Goal: Task Accomplishment & Management: Use online tool/utility

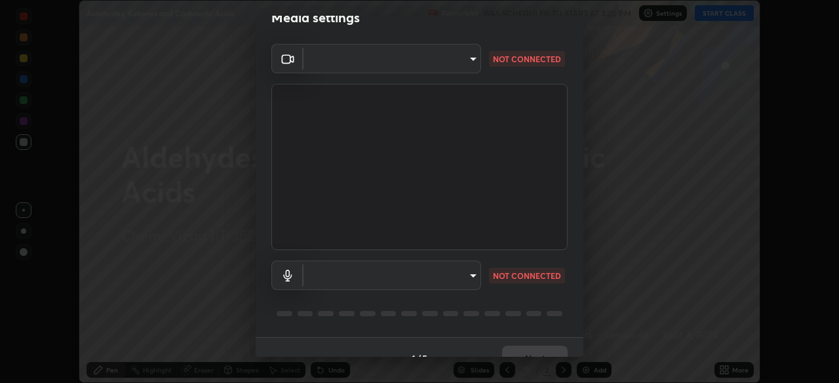
scroll to position [47, 0]
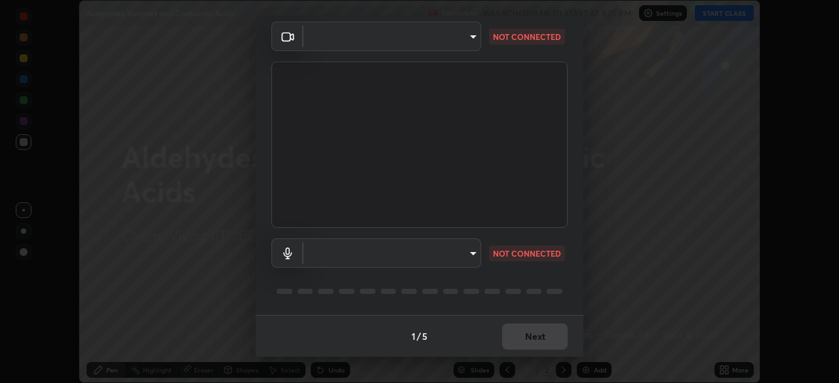
type input "cce9b67fa479fc088f071f13ccfce14e23d766b55a58e29726bfee3f33c1f2ec"
type input "default"
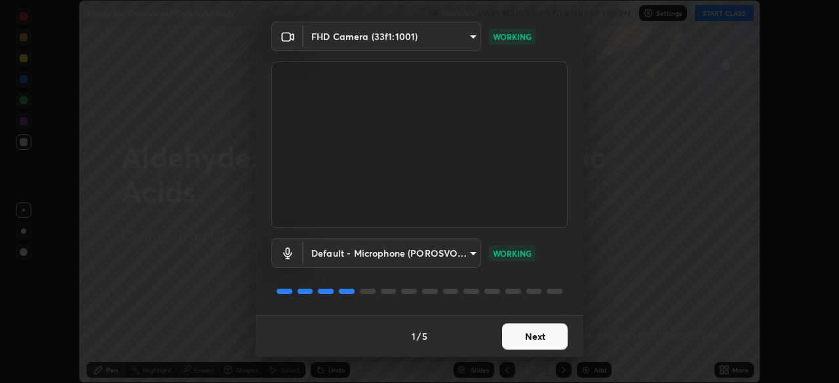
click at [526, 341] on button "Next" at bounding box center [535, 337] width 66 height 26
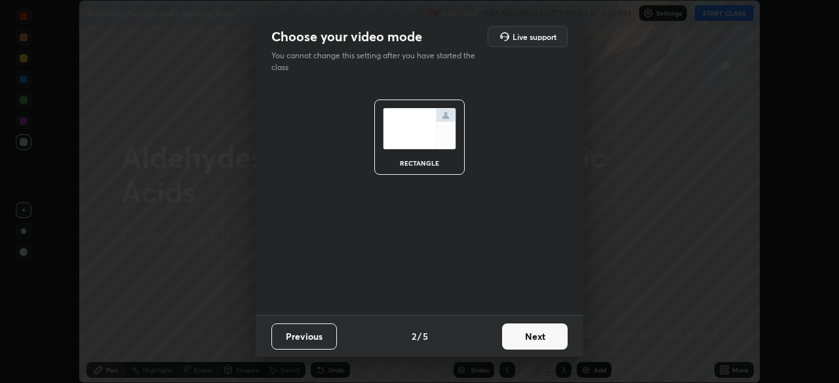
click at [528, 341] on button "Next" at bounding box center [535, 337] width 66 height 26
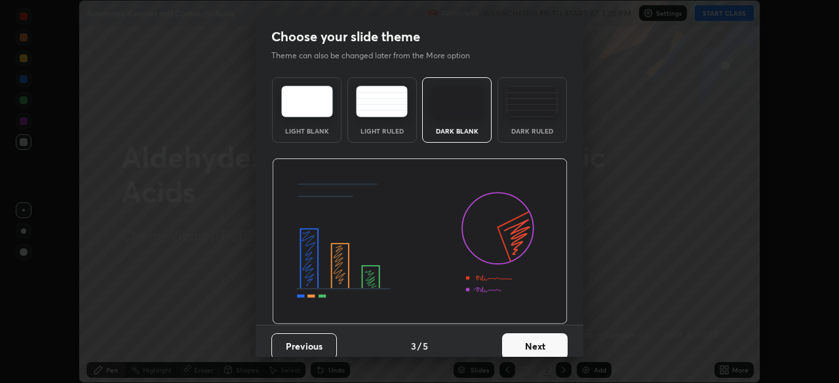
click at [530, 342] on button "Next" at bounding box center [535, 347] width 66 height 26
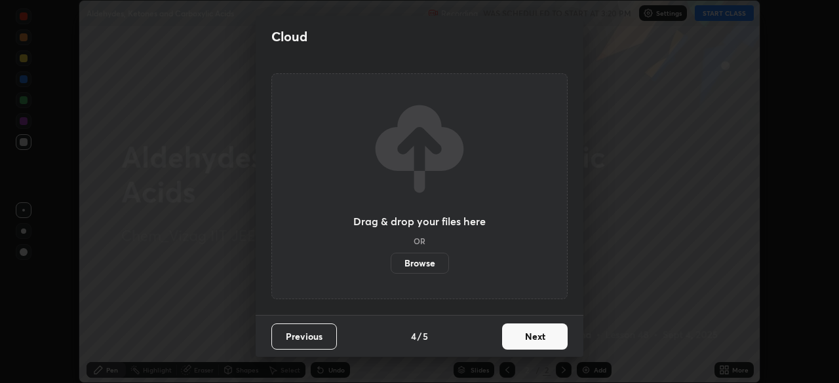
click at [528, 338] on button "Next" at bounding box center [535, 337] width 66 height 26
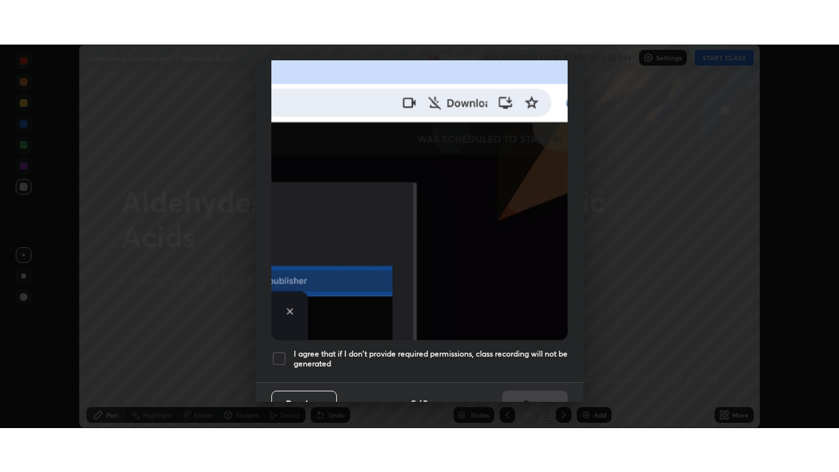
scroll to position [314, 0]
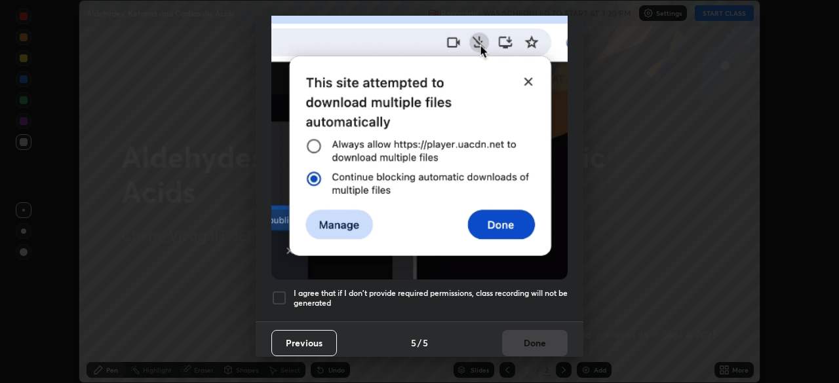
click at [393, 288] on h5 "I agree that if I don't provide required permissions, class recording will not …" at bounding box center [431, 298] width 274 height 20
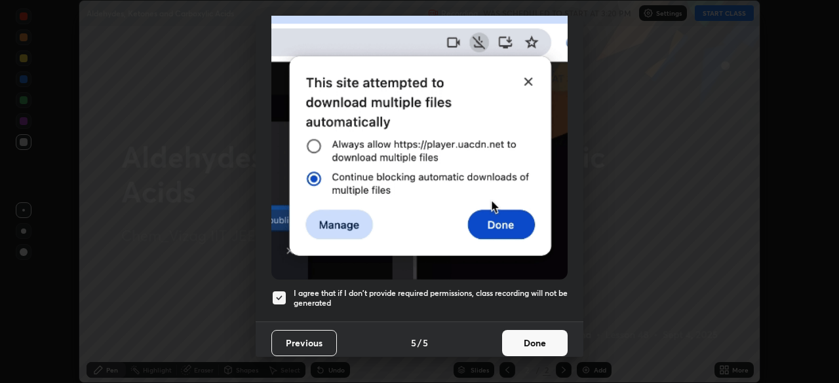
click at [524, 338] on button "Done" at bounding box center [535, 343] width 66 height 26
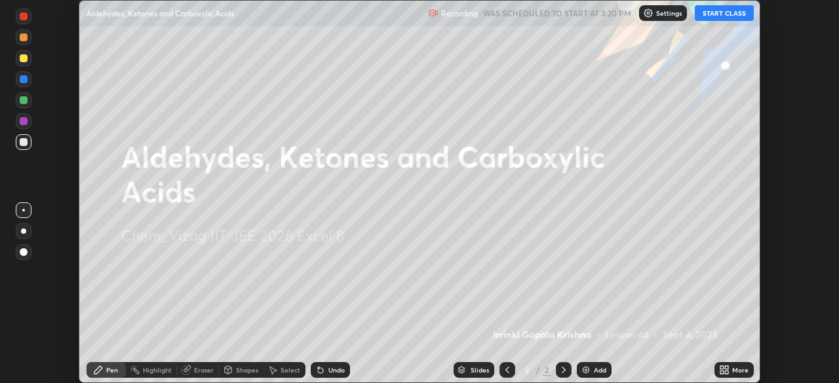
click at [586, 367] on img at bounding box center [586, 370] width 10 height 10
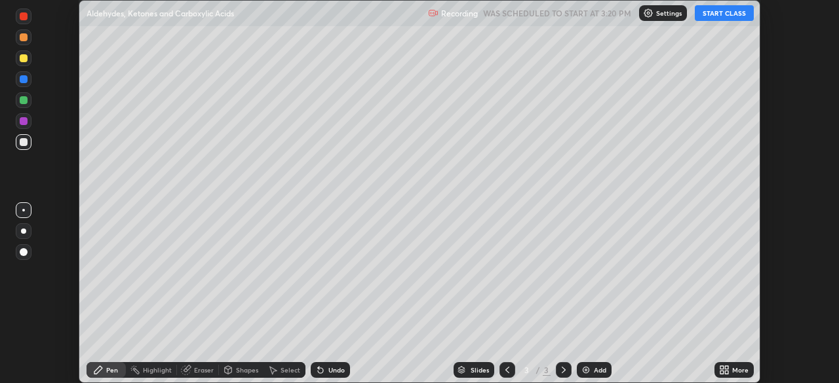
click at [726, 368] on icon at bounding box center [726, 367] width 3 height 3
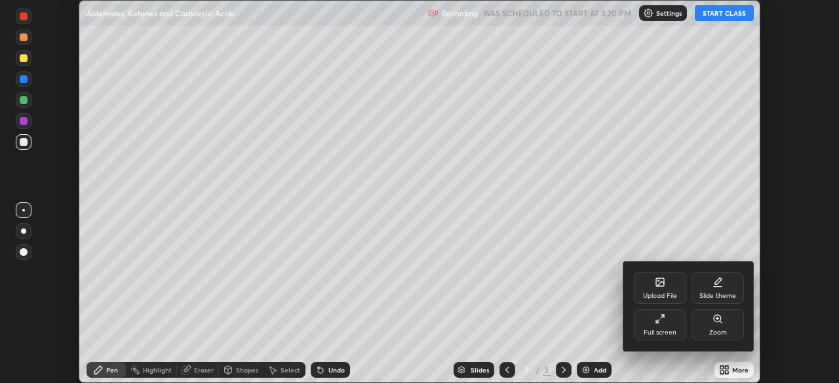
click at [654, 326] on div "Full screen" at bounding box center [660, 324] width 52 height 31
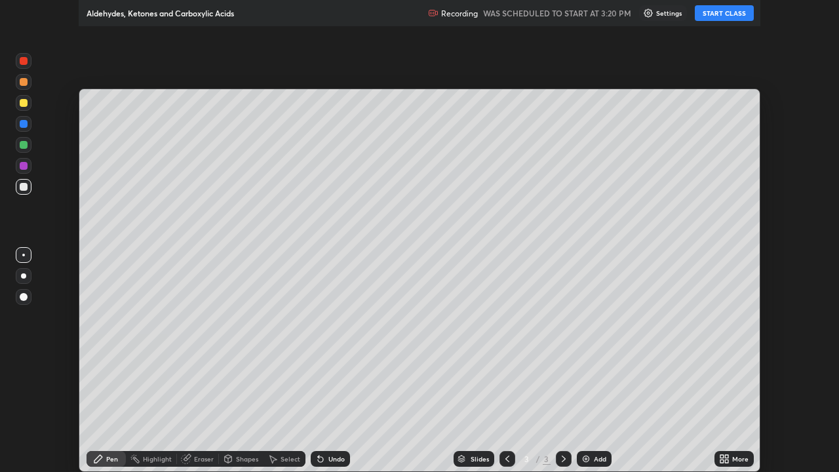
scroll to position [472, 839]
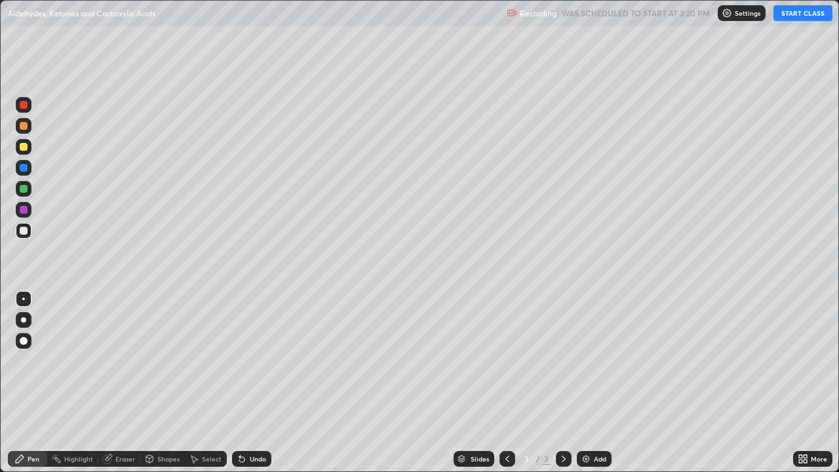
click at [784, 14] on button "START CLASS" at bounding box center [802, 13] width 59 height 16
click at [22, 342] on div at bounding box center [24, 341] width 8 height 8
click at [25, 146] on div at bounding box center [24, 147] width 8 height 8
click at [25, 127] on div at bounding box center [24, 126] width 8 height 8
click at [26, 231] on div at bounding box center [24, 231] width 8 height 8
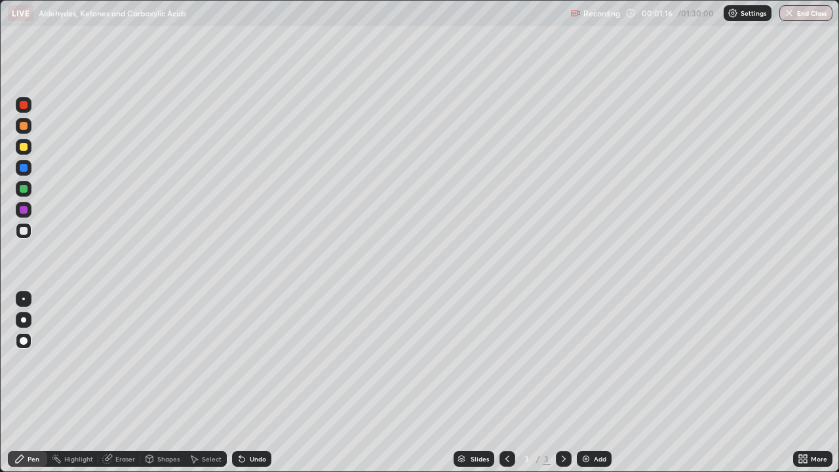
click at [22, 191] on div at bounding box center [24, 189] width 8 height 8
click at [26, 147] on div at bounding box center [24, 147] width 8 height 8
click at [247, 383] on div "Undo" at bounding box center [251, 459] width 39 height 16
click at [250, 383] on div "Undo" at bounding box center [258, 459] width 16 height 7
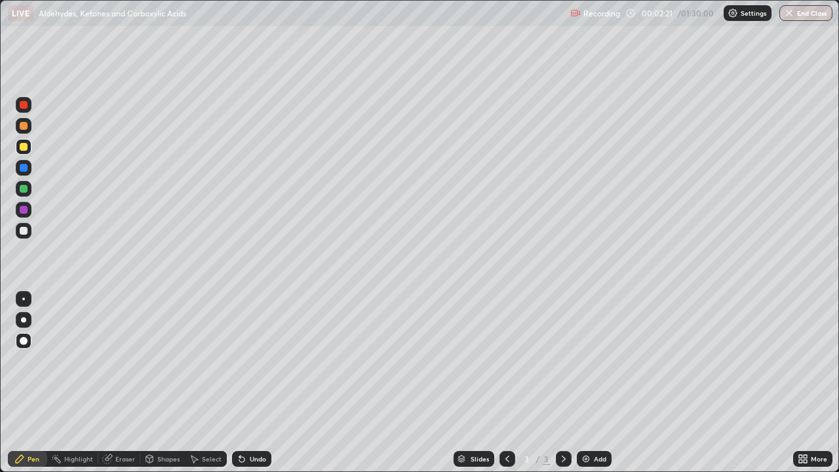
click at [250, 383] on div "Undo" at bounding box center [258, 459] width 16 height 7
click at [253, 383] on div "Undo" at bounding box center [251, 459] width 39 height 16
click at [258, 383] on div "Undo" at bounding box center [251, 459] width 39 height 16
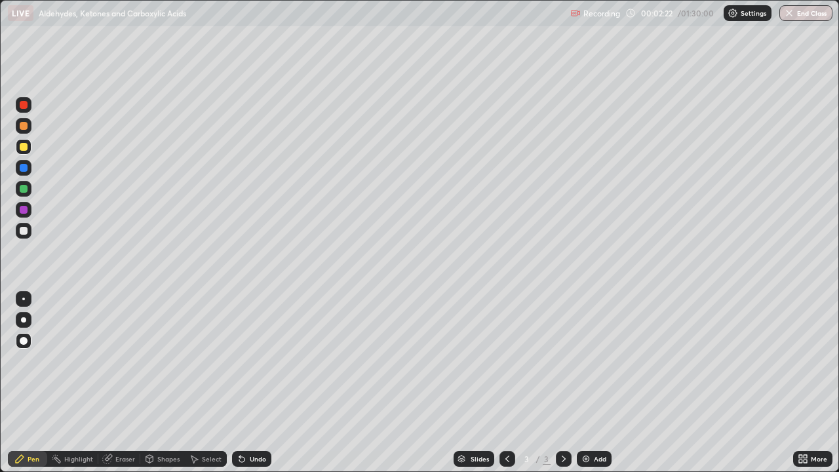
click at [255, 383] on div "Undo" at bounding box center [251, 459] width 39 height 16
click at [256, 383] on div "Undo" at bounding box center [251, 459] width 39 height 16
click at [254, 383] on div "Undo" at bounding box center [251, 459] width 39 height 16
click at [28, 232] on div at bounding box center [24, 231] width 16 height 16
click at [31, 105] on div at bounding box center [24, 105] width 16 height 16
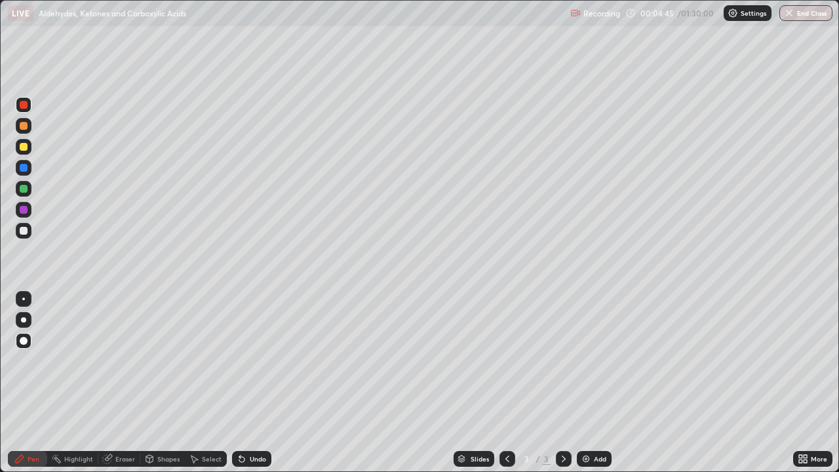
click at [28, 230] on div at bounding box center [24, 231] width 16 height 16
click at [583, 383] on img at bounding box center [586, 459] width 10 height 10
click at [263, 383] on div "Undo" at bounding box center [251, 459] width 39 height 16
click at [27, 148] on div at bounding box center [24, 147] width 8 height 8
click at [24, 188] on div at bounding box center [24, 189] width 8 height 8
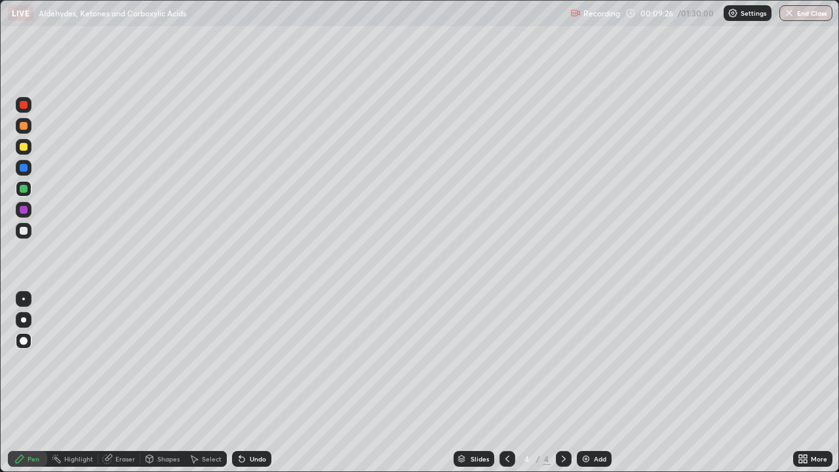
click at [505, 383] on icon at bounding box center [507, 459] width 10 height 10
click at [564, 383] on icon at bounding box center [563, 459] width 10 height 10
click at [248, 383] on div "Undo" at bounding box center [251, 459] width 39 height 16
click at [23, 232] on div at bounding box center [24, 231] width 8 height 8
click at [583, 383] on img at bounding box center [586, 459] width 10 height 10
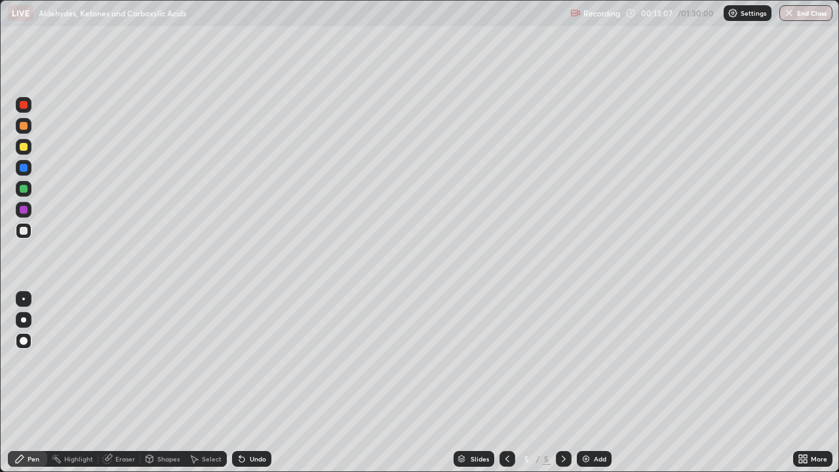
click at [25, 148] on div at bounding box center [24, 147] width 8 height 8
click at [239, 383] on icon at bounding box center [239, 456] width 1 height 1
click at [240, 383] on icon at bounding box center [241, 459] width 5 height 5
click at [244, 383] on icon at bounding box center [242, 459] width 10 height 10
click at [254, 383] on div "Undo" at bounding box center [258, 459] width 16 height 7
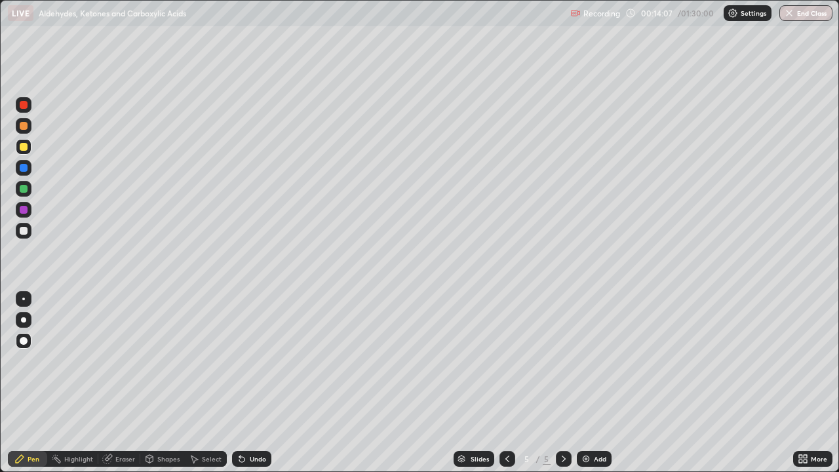
click at [254, 383] on div "Undo" at bounding box center [258, 459] width 16 height 7
click at [243, 383] on icon at bounding box center [242, 459] width 10 height 10
click at [250, 383] on div "Undo" at bounding box center [258, 459] width 16 height 7
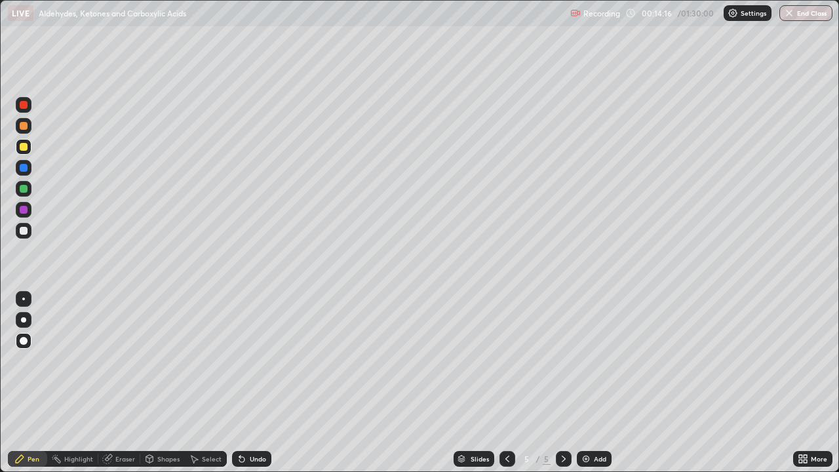
click at [258, 383] on div "Undo" at bounding box center [258, 459] width 16 height 7
click at [262, 383] on div "Undo" at bounding box center [251, 459] width 39 height 16
click at [25, 108] on div at bounding box center [24, 105] width 8 height 8
click at [26, 230] on div at bounding box center [24, 231] width 8 height 8
click at [21, 189] on div at bounding box center [24, 189] width 8 height 8
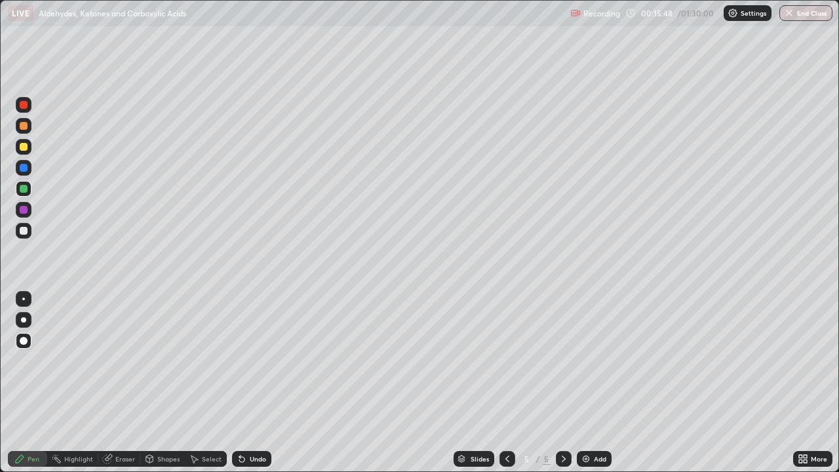
click at [26, 228] on div at bounding box center [24, 231] width 8 height 8
click at [591, 383] on div "Add" at bounding box center [594, 459] width 35 height 16
click at [25, 150] on div at bounding box center [24, 147] width 8 height 8
click at [24, 231] on div at bounding box center [24, 231] width 8 height 8
click at [25, 102] on div at bounding box center [24, 105] width 8 height 8
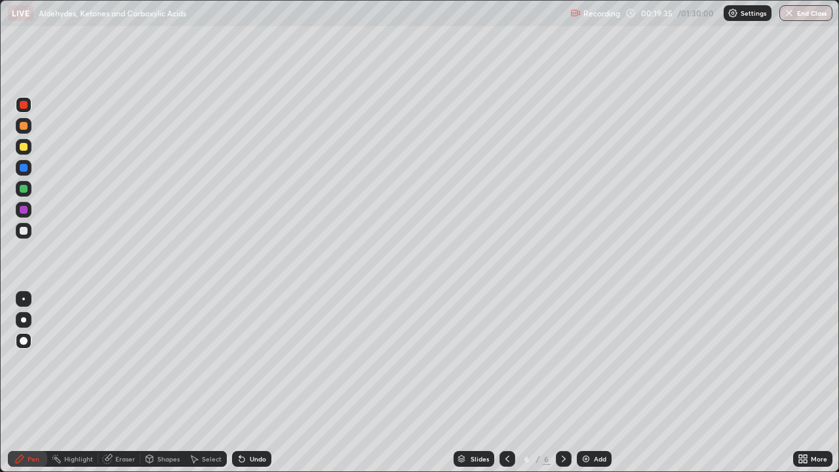
click at [21, 232] on div at bounding box center [24, 231] width 8 height 8
click at [30, 189] on div at bounding box center [24, 189] width 16 height 16
click at [239, 383] on icon at bounding box center [239, 456] width 1 height 1
click at [244, 383] on icon at bounding box center [242, 459] width 10 height 10
click at [25, 149] on div at bounding box center [24, 147] width 8 height 8
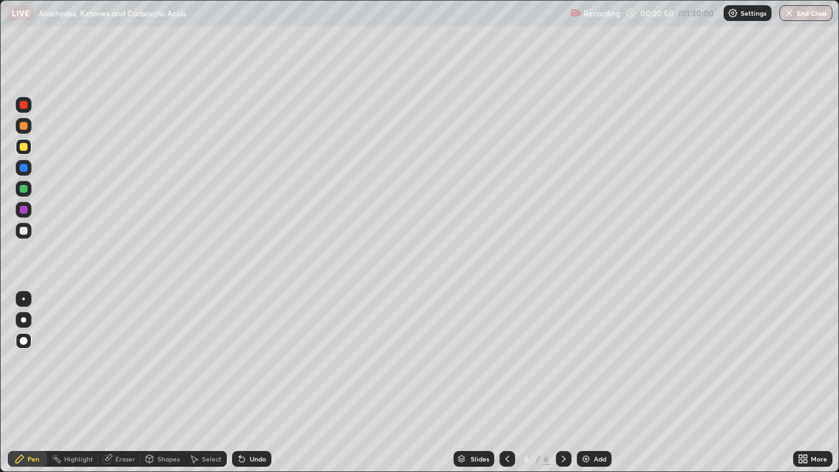
click at [241, 383] on icon at bounding box center [241, 459] width 5 height 5
click at [25, 128] on div at bounding box center [24, 126] width 8 height 8
click at [23, 227] on div at bounding box center [24, 231] width 8 height 8
click at [262, 383] on div "Undo" at bounding box center [251, 459] width 39 height 16
click at [245, 383] on div "Undo" at bounding box center [251, 459] width 39 height 16
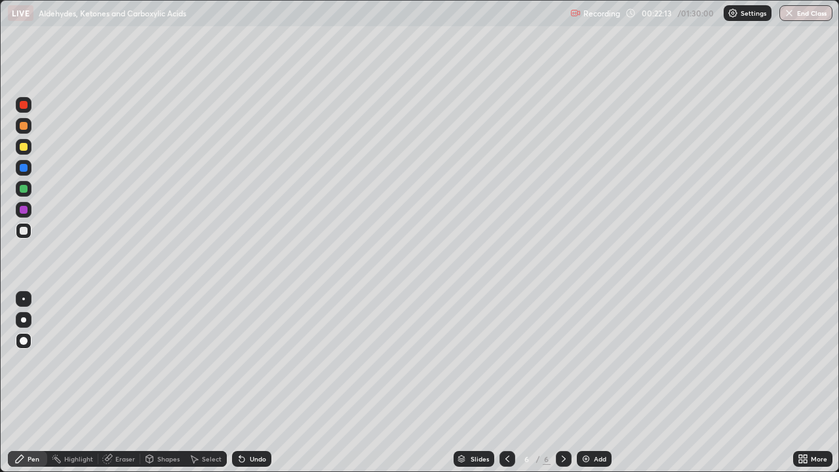
click at [253, 383] on div "Undo" at bounding box center [258, 459] width 16 height 7
click at [581, 383] on img at bounding box center [586, 459] width 10 height 10
click at [25, 146] on div at bounding box center [24, 147] width 8 height 8
click at [23, 336] on div at bounding box center [24, 341] width 16 height 16
click at [26, 187] on div at bounding box center [24, 189] width 8 height 8
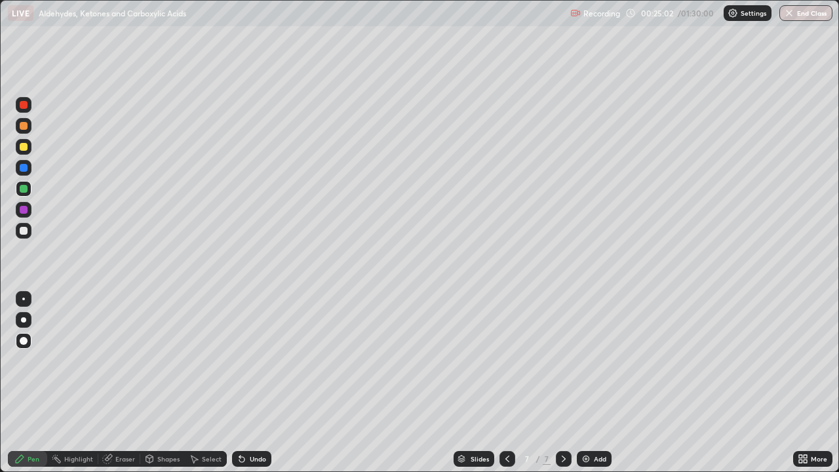
click at [22, 147] on div at bounding box center [24, 147] width 8 height 8
click at [252, 383] on div "Undo" at bounding box center [258, 459] width 16 height 7
click at [24, 108] on div at bounding box center [24, 105] width 8 height 8
click at [29, 235] on div at bounding box center [24, 231] width 16 height 16
click at [585, 383] on img at bounding box center [586, 459] width 10 height 10
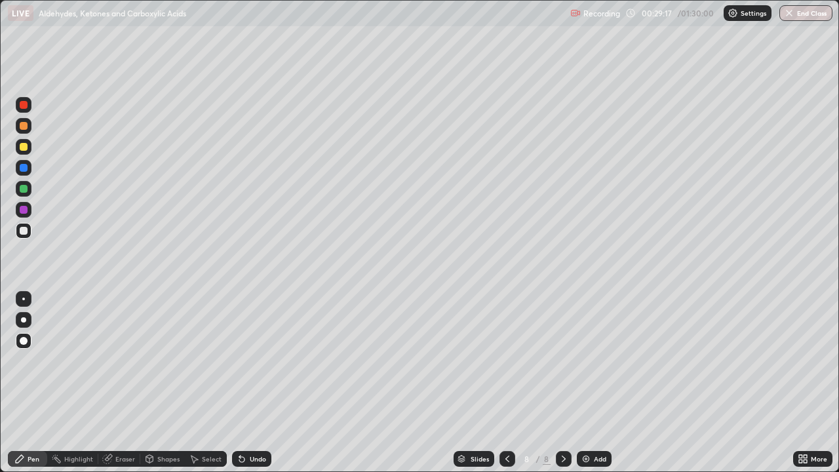
click at [22, 229] on div at bounding box center [24, 231] width 8 height 8
click at [25, 319] on div at bounding box center [23, 319] width 5 height 5
click at [24, 193] on div at bounding box center [24, 189] width 16 height 16
click at [29, 227] on div at bounding box center [24, 231] width 16 height 16
click at [586, 383] on img at bounding box center [586, 459] width 10 height 10
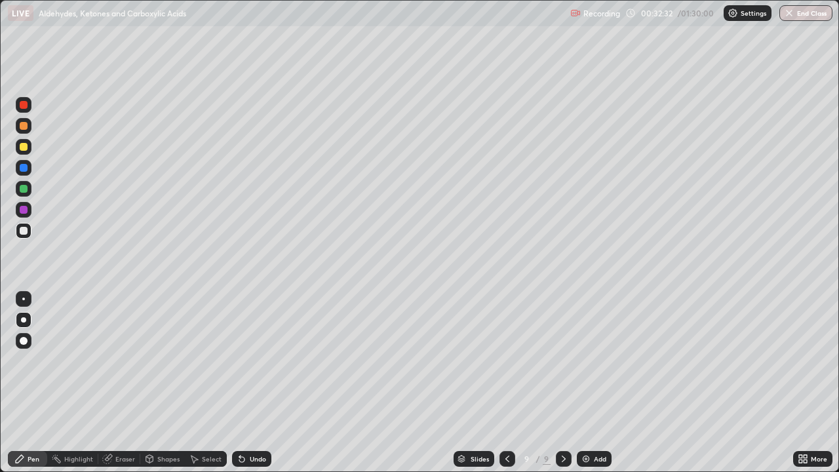
click at [24, 146] on div at bounding box center [24, 147] width 8 height 8
click at [502, 383] on icon at bounding box center [507, 459] width 10 height 10
click at [562, 383] on icon at bounding box center [563, 459] width 10 height 10
click at [252, 383] on div "Undo" at bounding box center [258, 459] width 16 height 7
click at [26, 224] on div at bounding box center [24, 231] width 16 height 16
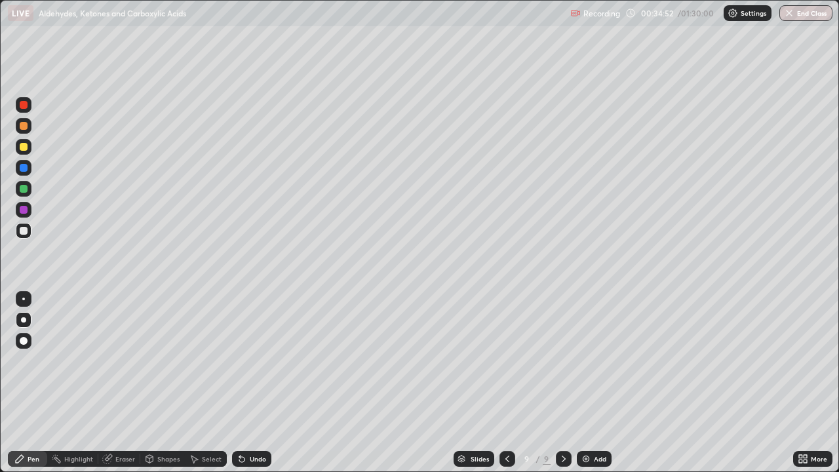
click at [245, 383] on div "Undo" at bounding box center [251, 459] width 39 height 16
click at [585, 383] on img at bounding box center [586, 459] width 10 height 10
click at [22, 149] on div at bounding box center [24, 147] width 8 height 8
click at [119, 383] on div "Eraser" at bounding box center [125, 459] width 20 height 7
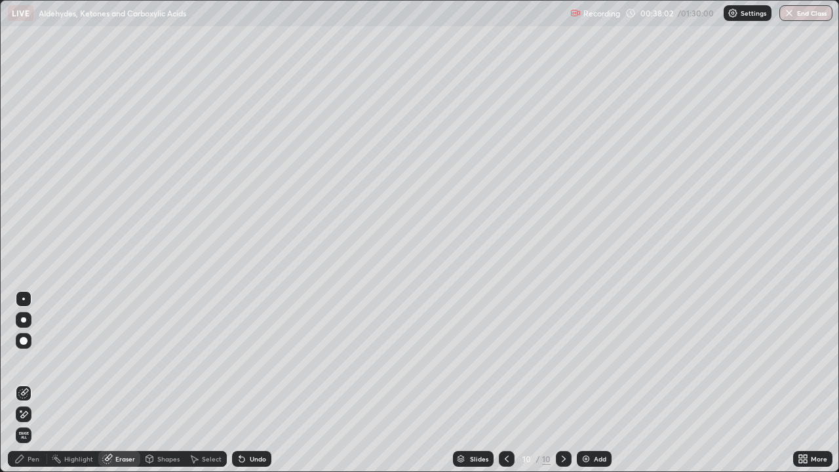
click at [27, 383] on div "Pen" at bounding box center [27, 459] width 39 height 16
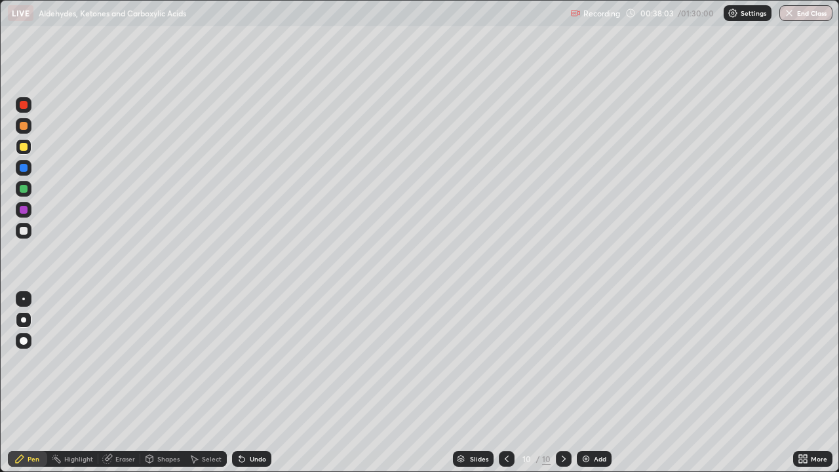
click at [23, 235] on div at bounding box center [24, 231] width 16 height 16
click at [24, 344] on div at bounding box center [24, 341] width 8 height 8
click at [22, 186] on div at bounding box center [24, 189] width 8 height 8
click at [22, 231] on div at bounding box center [24, 231] width 8 height 8
click at [19, 106] on div at bounding box center [24, 105] width 16 height 16
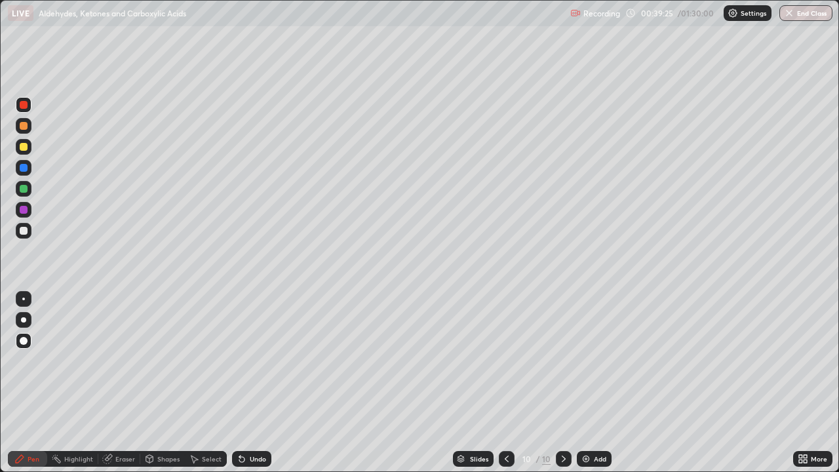
click at [25, 193] on div at bounding box center [24, 189] width 16 height 16
click at [252, 383] on div "Undo" at bounding box center [258, 459] width 16 height 7
click at [247, 383] on div "Undo" at bounding box center [251, 459] width 39 height 16
click at [242, 383] on icon at bounding box center [241, 459] width 5 height 5
click at [23, 210] on div at bounding box center [24, 210] width 8 height 8
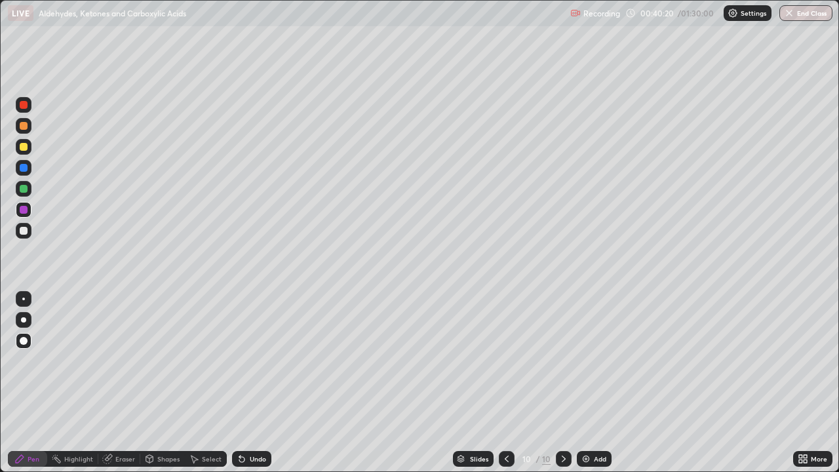
click at [22, 229] on div at bounding box center [24, 231] width 8 height 8
click at [258, 383] on div "Undo" at bounding box center [258, 459] width 16 height 7
click at [29, 186] on div at bounding box center [24, 189] width 16 height 16
click at [26, 233] on div at bounding box center [24, 231] width 8 height 8
click at [581, 383] on img at bounding box center [586, 459] width 10 height 10
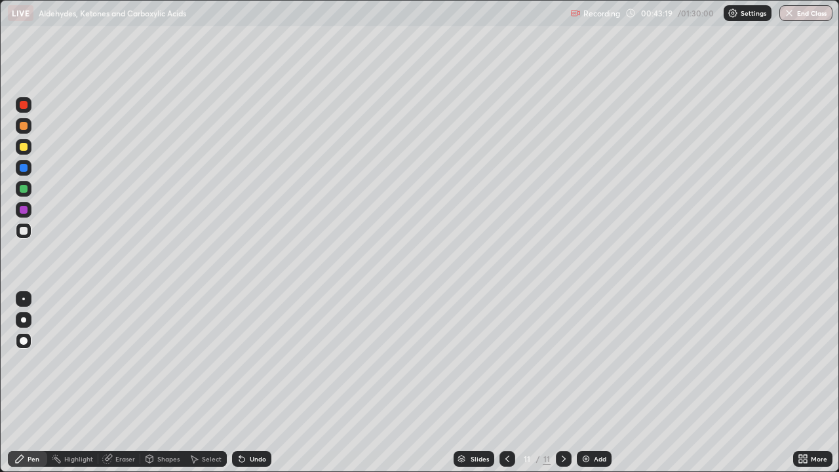
click at [22, 149] on div at bounding box center [24, 147] width 8 height 8
click at [239, 383] on icon at bounding box center [239, 456] width 1 height 1
click at [506, 383] on icon at bounding box center [507, 459] width 10 height 10
click at [244, 383] on div "Undo" at bounding box center [251, 459] width 39 height 16
click at [506, 383] on icon at bounding box center [507, 459] width 10 height 10
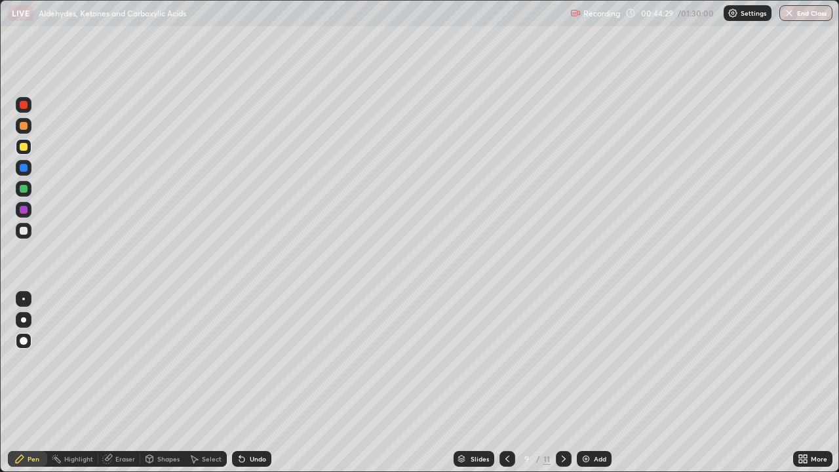
click at [562, 383] on icon at bounding box center [563, 459] width 10 height 10
click at [564, 383] on icon at bounding box center [564, 459] width 4 height 7
click at [250, 383] on div "Undo" at bounding box center [258, 459] width 16 height 7
click at [24, 231] on div at bounding box center [24, 231] width 8 height 8
click at [22, 105] on div at bounding box center [24, 105] width 8 height 8
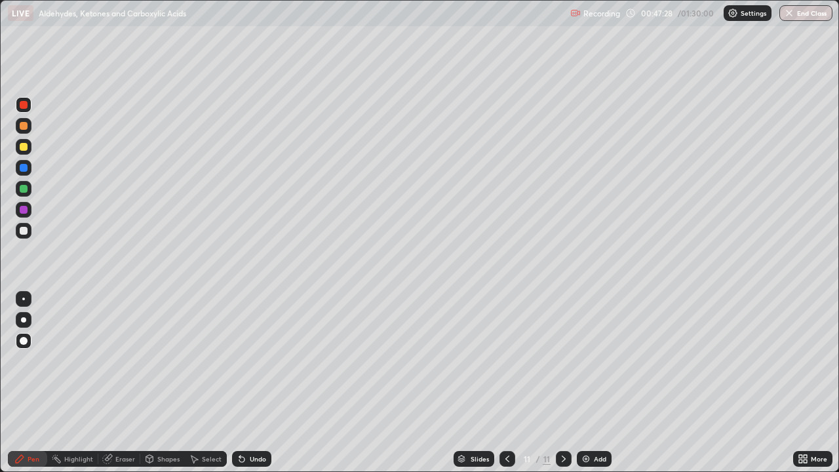
click at [28, 232] on div at bounding box center [24, 231] width 16 height 16
click at [24, 106] on div at bounding box center [24, 105] width 8 height 8
click at [587, 383] on img at bounding box center [586, 459] width 10 height 10
click at [23, 149] on div at bounding box center [24, 147] width 8 height 8
click at [22, 210] on div at bounding box center [24, 210] width 8 height 8
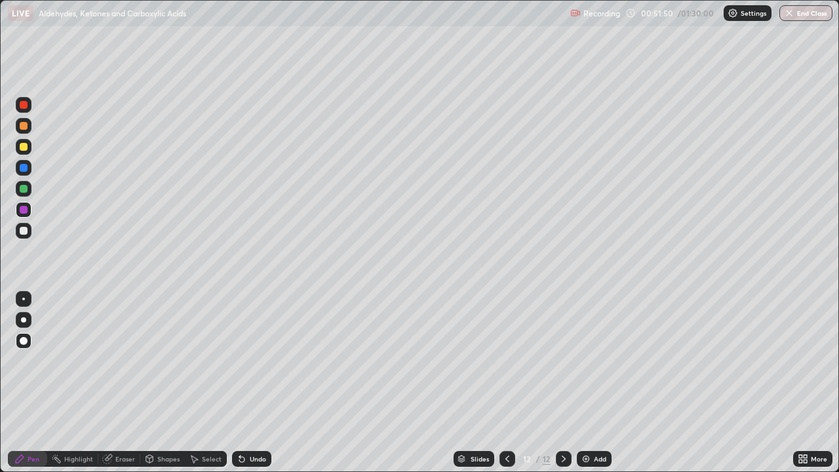
click at [245, 383] on div "Undo" at bounding box center [251, 459] width 39 height 16
click at [23, 231] on div at bounding box center [24, 231] width 8 height 8
click at [22, 211] on div at bounding box center [24, 210] width 8 height 8
click at [117, 383] on div "Eraser" at bounding box center [125, 459] width 20 height 7
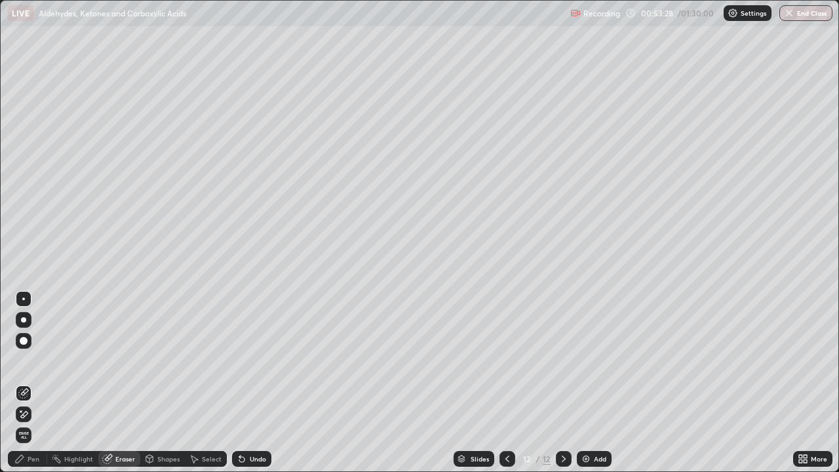
click at [28, 383] on div "Pen" at bounding box center [34, 459] width 12 height 7
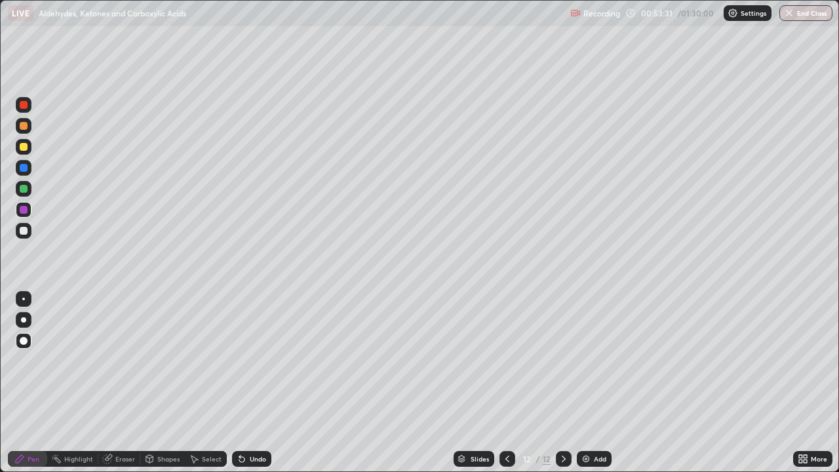
click at [25, 145] on div at bounding box center [24, 147] width 8 height 8
click at [24, 166] on div at bounding box center [24, 168] width 8 height 8
click at [243, 383] on icon at bounding box center [242, 459] width 10 height 10
click at [239, 383] on icon at bounding box center [239, 456] width 1 height 1
click at [246, 383] on div "Undo" at bounding box center [251, 459] width 39 height 16
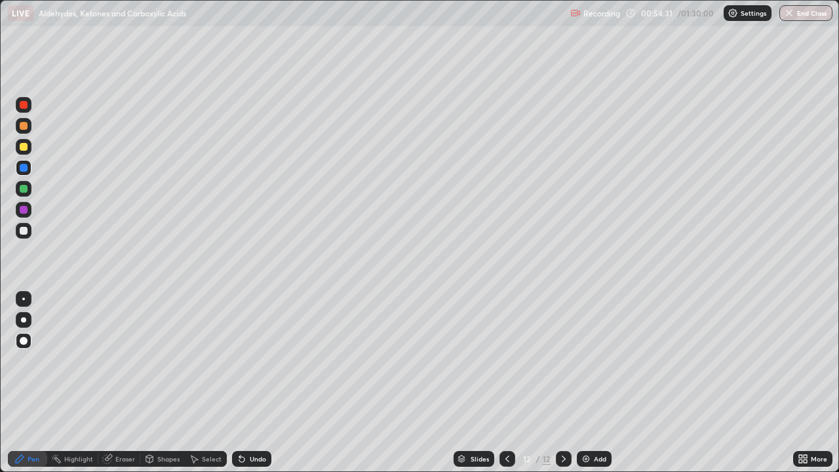
click at [25, 231] on div at bounding box center [24, 231] width 8 height 8
click at [106, 383] on icon at bounding box center [107, 459] width 9 height 9
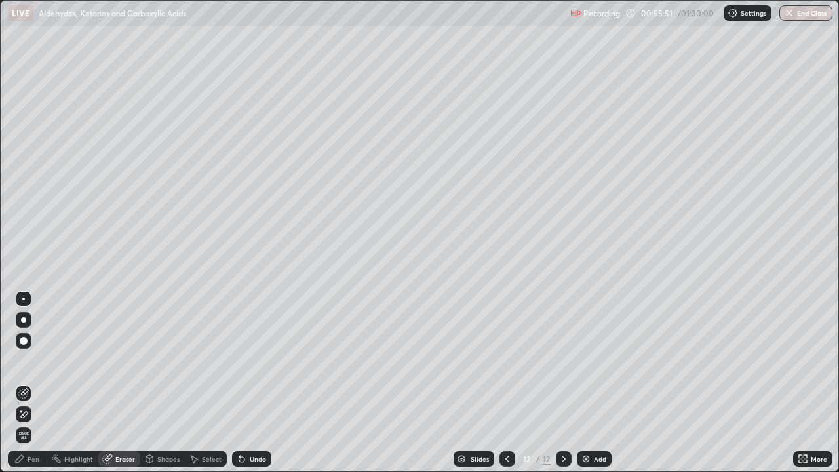
click at [41, 383] on div "Pen" at bounding box center [27, 459] width 39 height 16
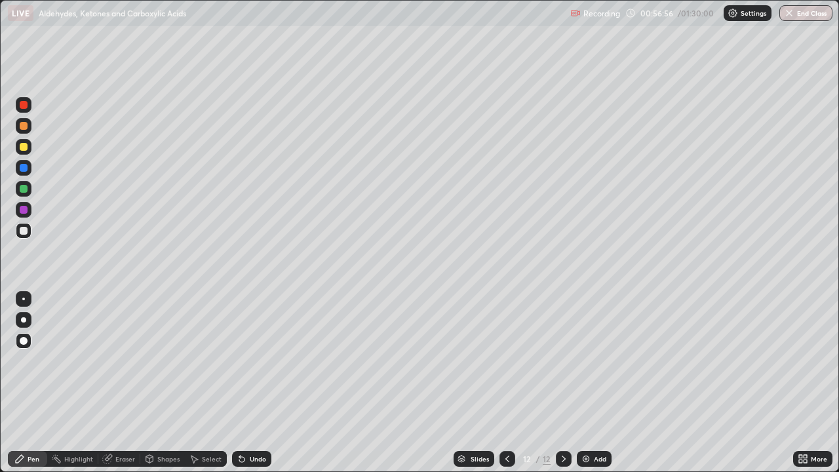
click at [592, 383] on div "Add" at bounding box center [594, 459] width 35 height 16
click at [25, 144] on div at bounding box center [24, 147] width 8 height 8
click at [24, 189] on div at bounding box center [24, 189] width 8 height 8
click at [23, 229] on div at bounding box center [24, 231] width 8 height 8
click at [24, 208] on div at bounding box center [24, 210] width 8 height 8
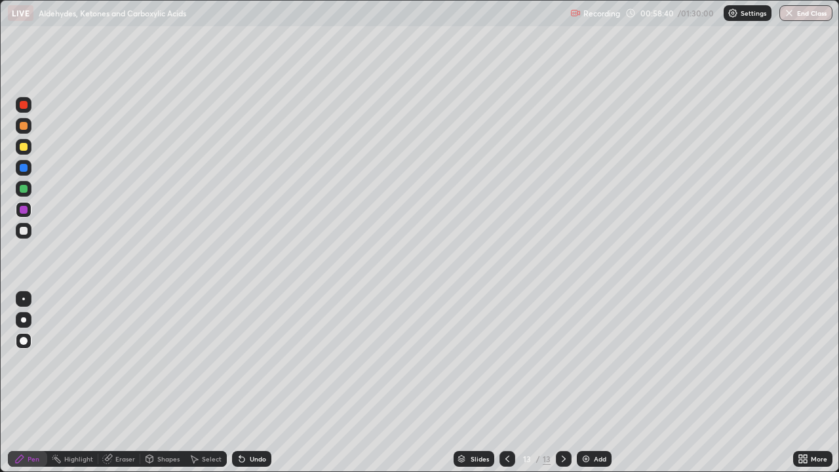
click at [27, 189] on div at bounding box center [24, 189] width 8 height 8
click at [22, 231] on div at bounding box center [24, 231] width 8 height 8
click at [246, 383] on div "Undo" at bounding box center [251, 459] width 39 height 16
click at [250, 383] on div "Undo" at bounding box center [258, 459] width 16 height 7
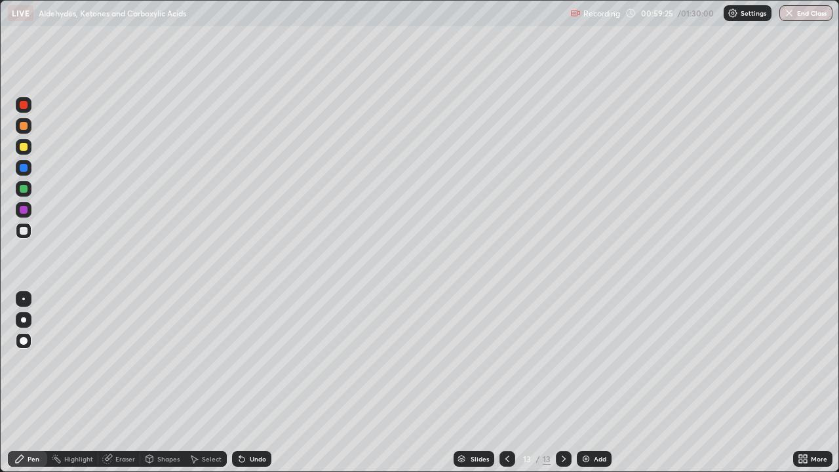
click at [254, 383] on div "Undo" at bounding box center [258, 459] width 16 height 7
click at [255, 383] on div "Undo" at bounding box center [258, 459] width 16 height 7
click at [252, 383] on div "Undo" at bounding box center [251, 459] width 39 height 16
click at [254, 383] on div "Undo" at bounding box center [251, 459] width 39 height 16
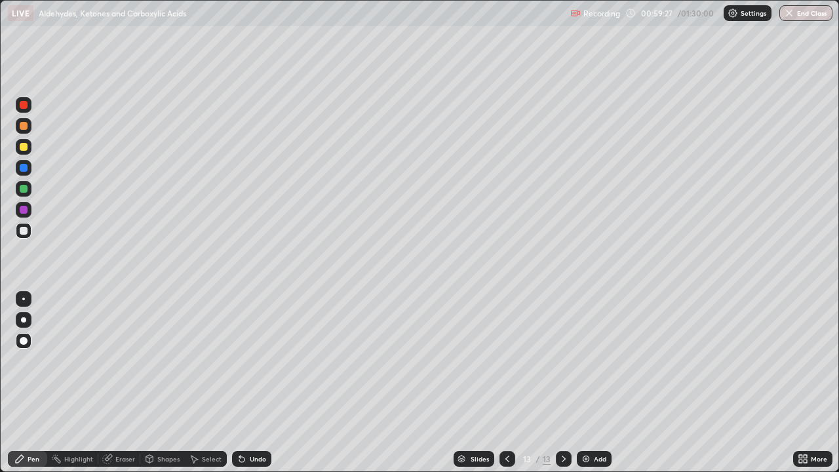
click at [254, 383] on div "Undo" at bounding box center [251, 459] width 39 height 16
click at [245, 383] on div "Undo" at bounding box center [251, 459] width 39 height 16
click at [250, 383] on div "Undo" at bounding box center [258, 459] width 16 height 7
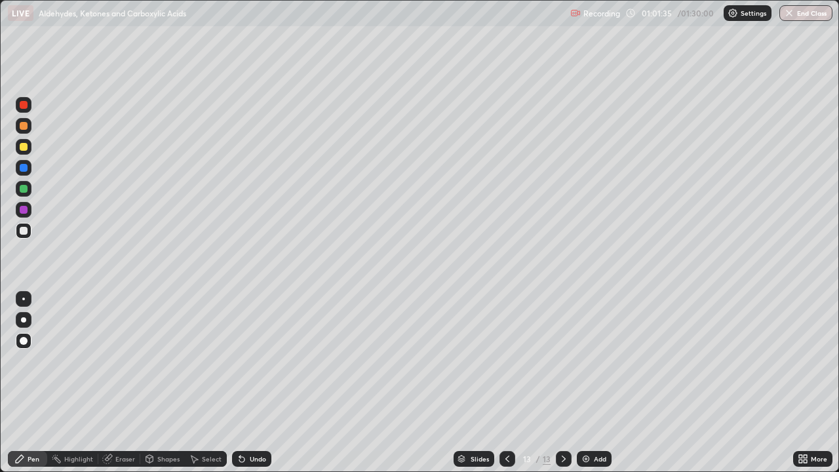
click at [589, 383] on img at bounding box center [586, 459] width 10 height 10
click at [522, 383] on div "14" at bounding box center [526, 459] width 13 height 8
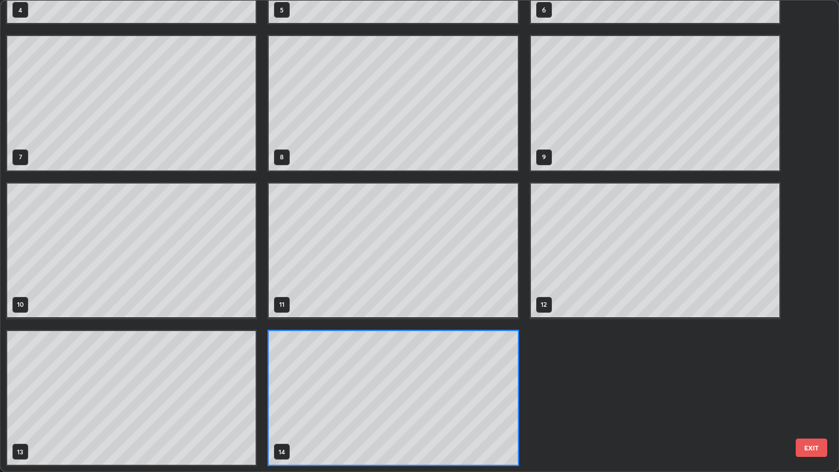
scroll to position [467, 831]
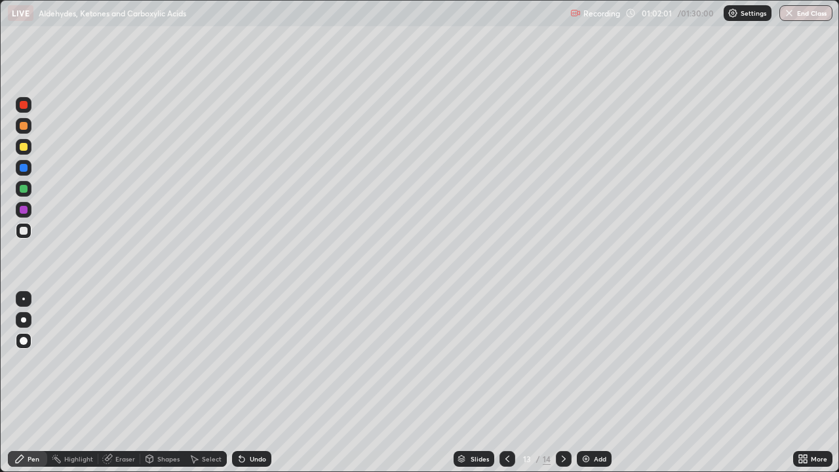
click at [562, 383] on icon at bounding box center [563, 459] width 10 height 10
click at [499, 383] on div at bounding box center [507, 459] width 16 height 26
click at [562, 383] on icon at bounding box center [563, 459] width 10 height 10
click at [25, 146] on div at bounding box center [24, 147] width 8 height 8
click at [24, 170] on div at bounding box center [24, 168] width 8 height 8
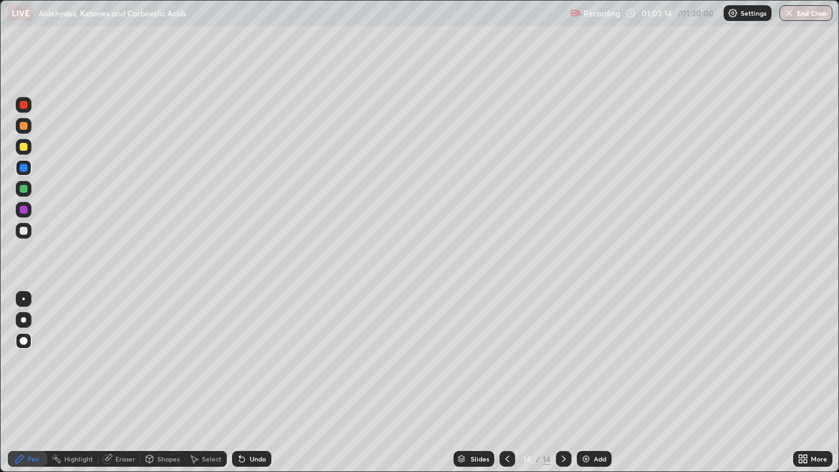
click at [246, 383] on div "Undo" at bounding box center [251, 459] width 39 height 16
click at [23, 108] on div at bounding box center [24, 105] width 8 height 8
click at [24, 229] on div at bounding box center [24, 231] width 8 height 8
click at [251, 383] on div "Undo" at bounding box center [258, 459] width 16 height 7
click at [586, 383] on img at bounding box center [586, 459] width 10 height 10
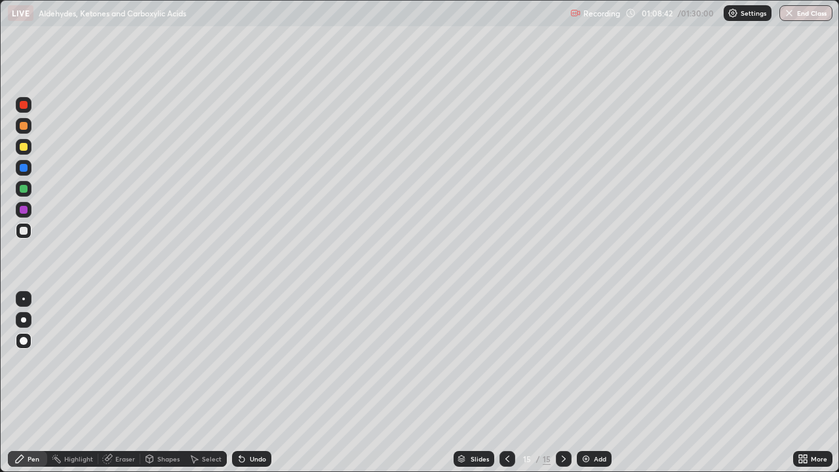
click at [507, 383] on icon at bounding box center [507, 459] width 10 height 10
click at [562, 383] on icon at bounding box center [563, 459] width 10 height 10
click at [25, 147] on div at bounding box center [24, 147] width 8 height 8
click at [20, 230] on div at bounding box center [24, 231] width 8 height 8
click at [246, 383] on div "Undo" at bounding box center [251, 459] width 39 height 16
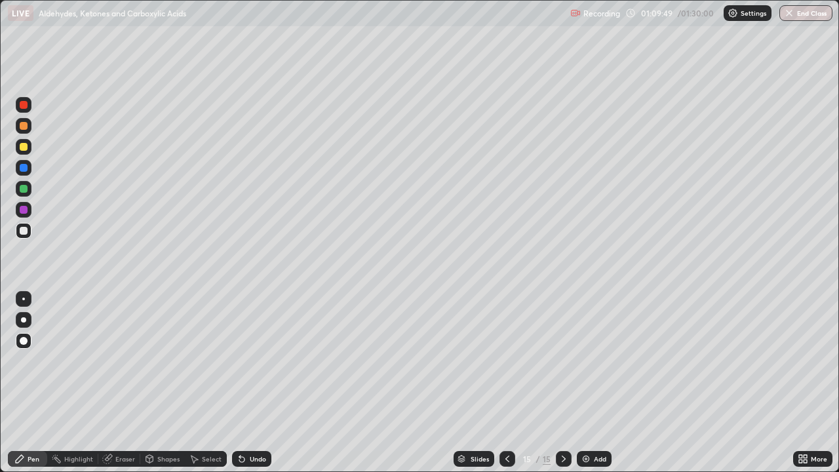
click at [246, 383] on div "Undo" at bounding box center [251, 459] width 39 height 16
click at [20, 191] on div at bounding box center [24, 189] width 8 height 8
click at [246, 383] on div "Undo" at bounding box center [251, 459] width 39 height 16
click at [582, 383] on img at bounding box center [586, 459] width 10 height 10
click at [23, 229] on div at bounding box center [24, 231] width 8 height 8
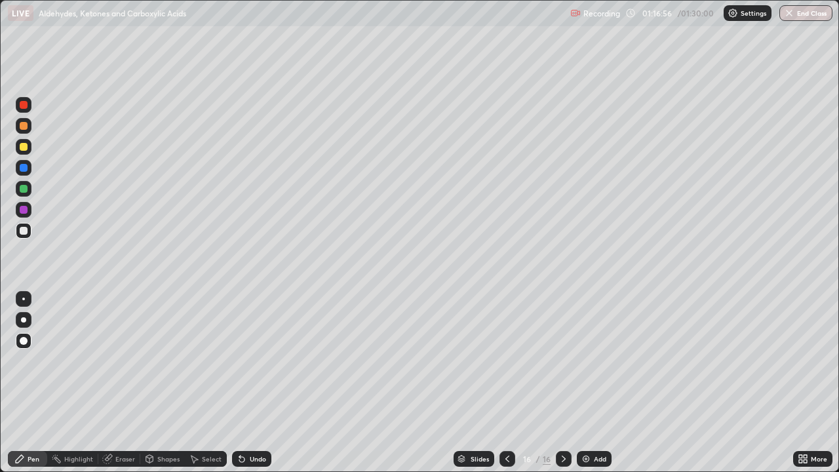
click at [252, 383] on div "Undo" at bounding box center [251, 459] width 39 height 16
click at [246, 383] on div "Undo" at bounding box center [251, 459] width 39 height 16
click at [247, 383] on div "Undo" at bounding box center [251, 459] width 39 height 16
click at [253, 383] on div "Undo" at bounding box center [258, 459] width 16 height 7
click at [260, 383] on div "Undo" at bounding box center [258, 459] width 16 height 7
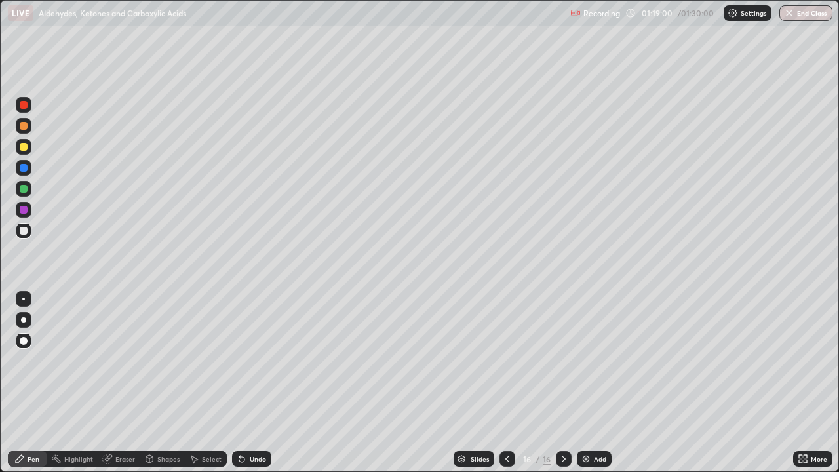
click at [250, 383] on div "Undo" at bounding box center [258, 459] width 16 height 7
click at [813, 12] on button "End Class" at bounding box center [805, 13] width 53 height 16
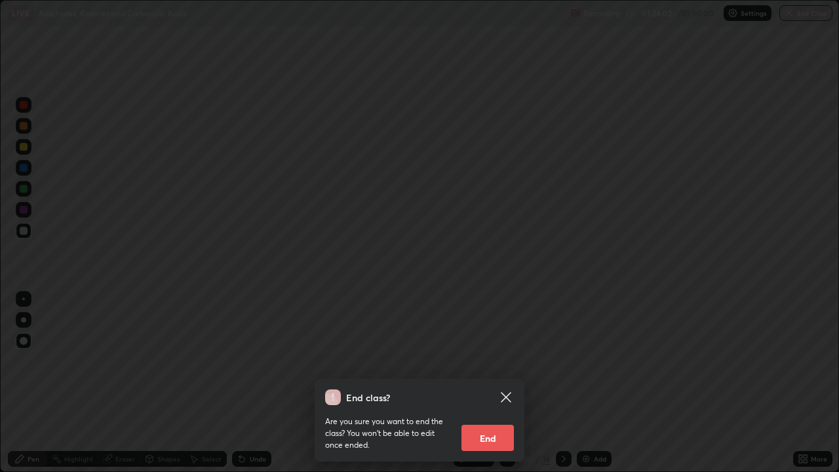
click at [492, 383] on button "End" at bounding box center [487, 438] width 52 height 26
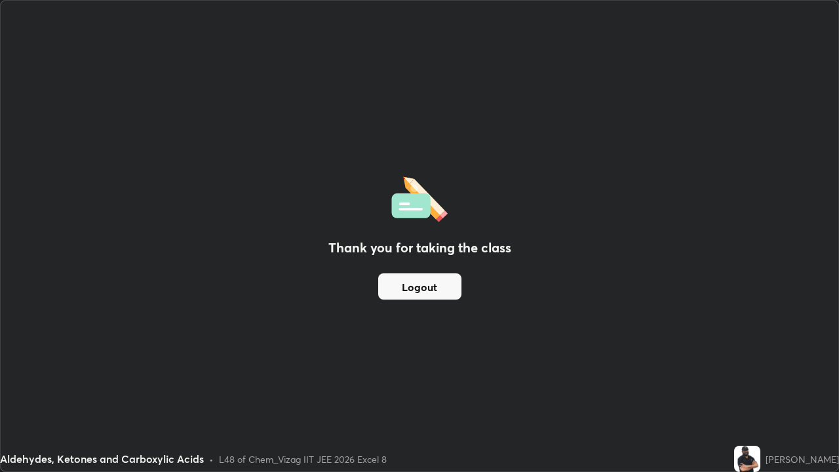
click at [438, 290] on button "Logout" at bounding box center [419, 286] width 83 height 26
